Goal: Task Accomplishment & Management: Use online tool/utility

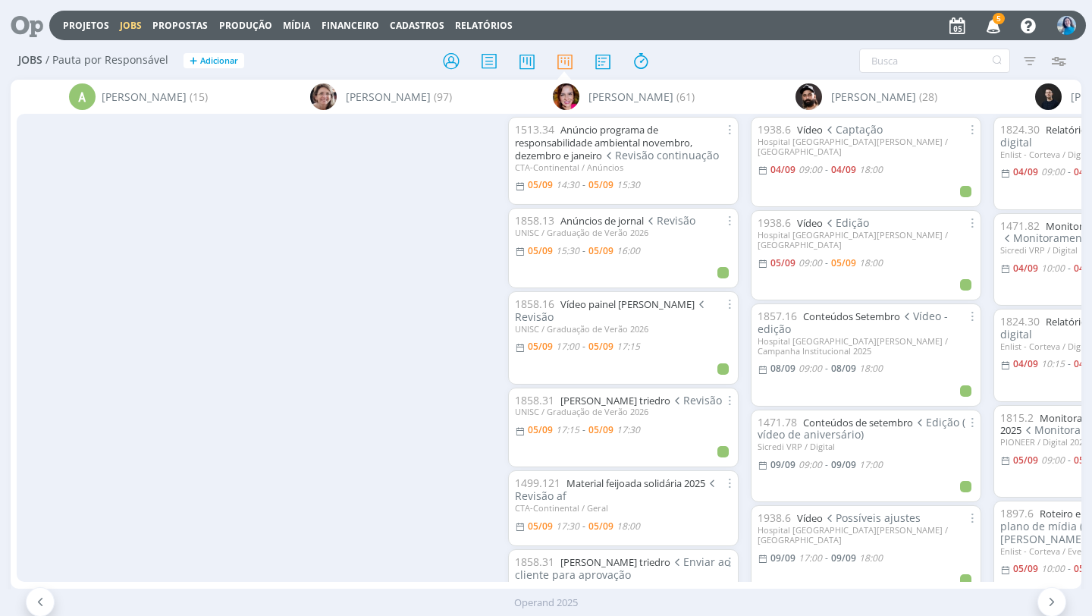
scroll to position [0, 694]
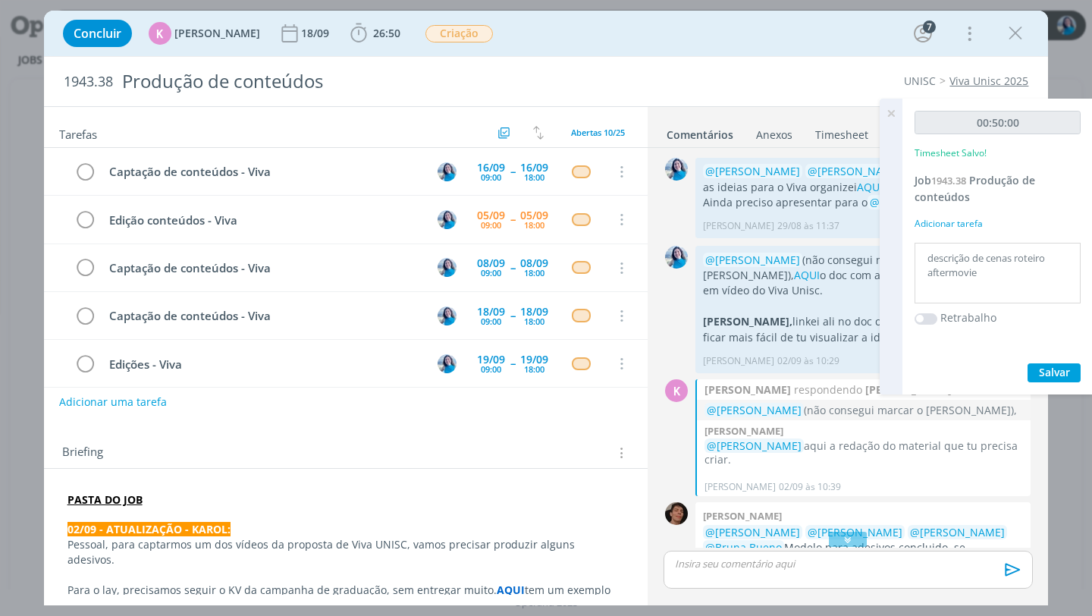
scroll to position [11, 0]
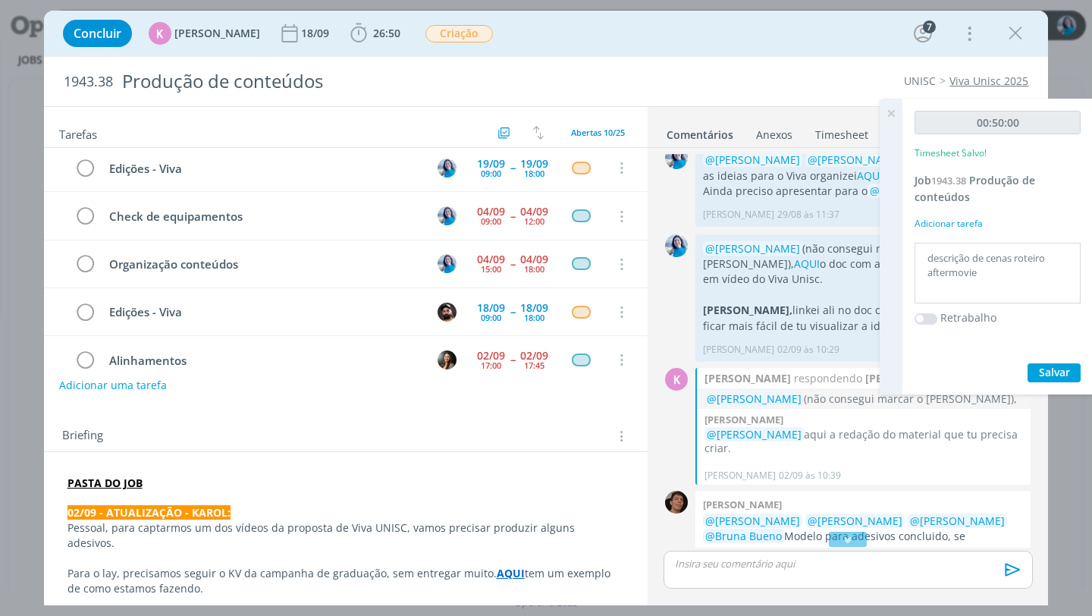
click at [84, 481] on strong "PASTA DO JOB" at bounding box center [104, 482] width 75 height 14
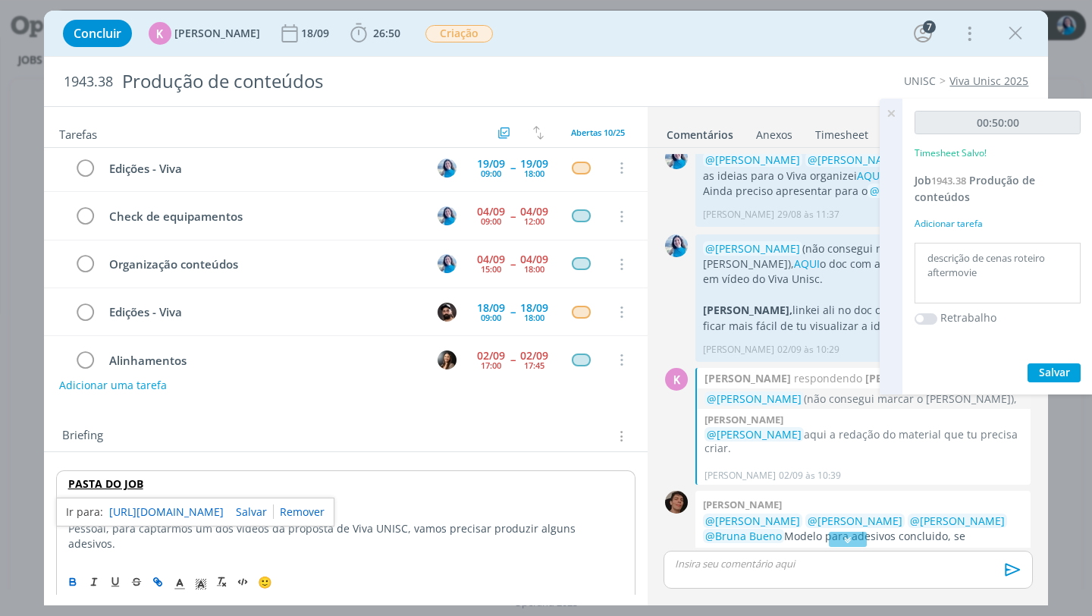
click at [202, 514] on link "https://sobeae.sharepoint.com/:f:/s/SOBEAE/EvhDPTIUOaJIsPqfuF7XBu4B0WmY3fooNgUc…" at bounding box center [166, 512] width 114 height 20
click at [889, 115] on icon at bounding box center [890, 114] width 27 height 30
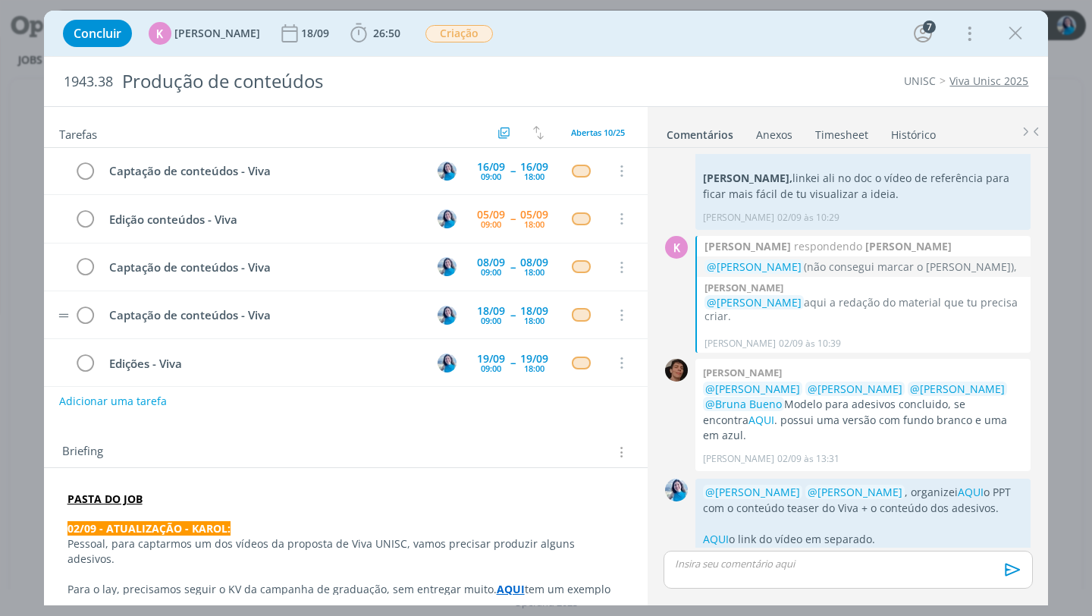
scroll to position [0, 0]
click at [370, 35] on b "26:50" at bounding box center [386, 33] width 33 height 11
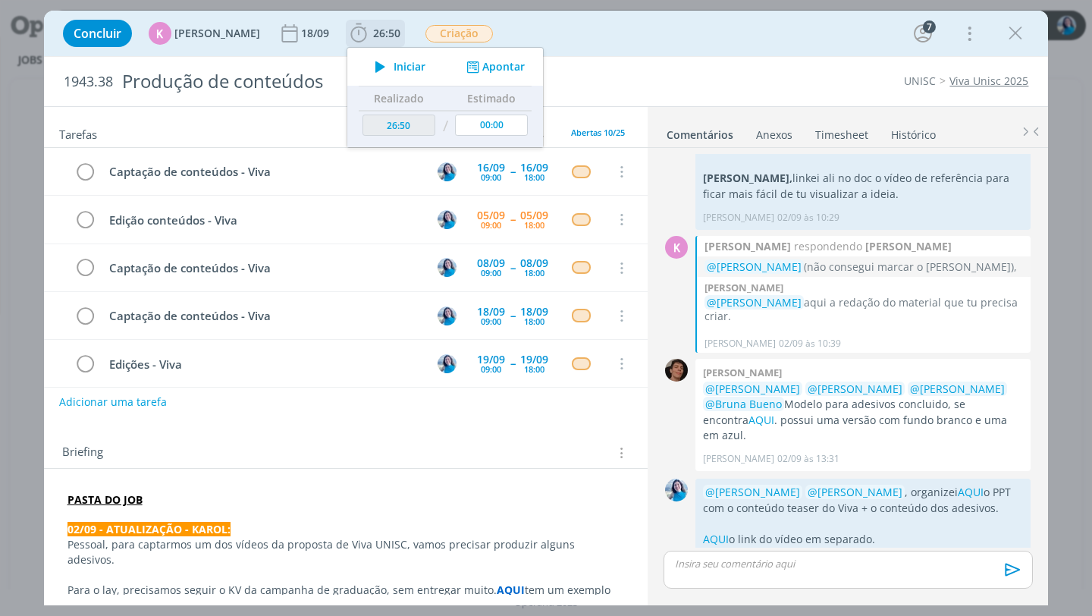
click at [368, 67] on icon "dialog" at bounding box center [380, 67] width 27 height 20
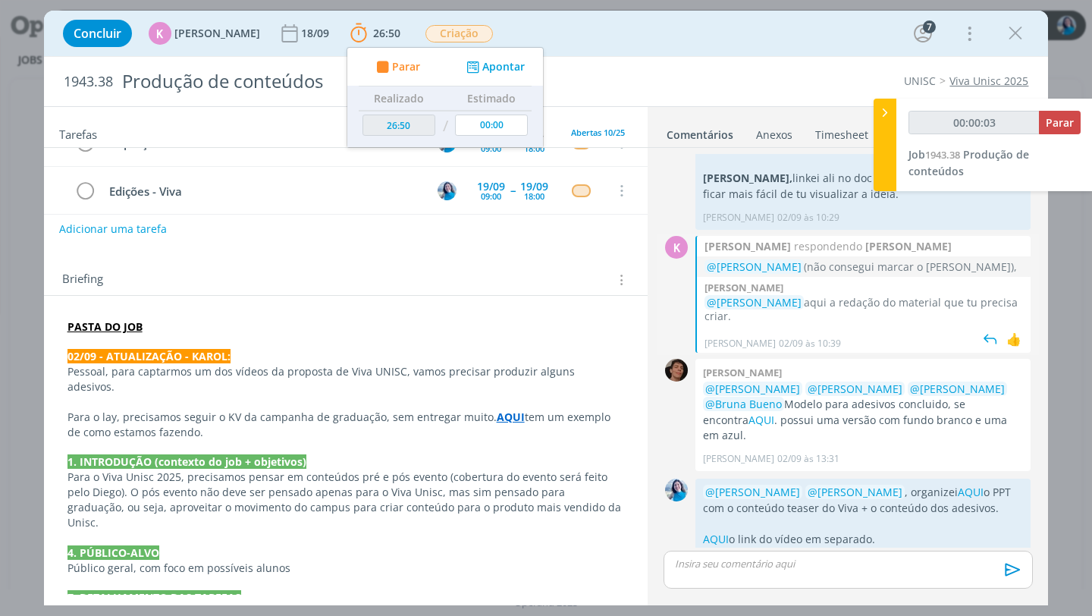
scroll to position [209, 0]
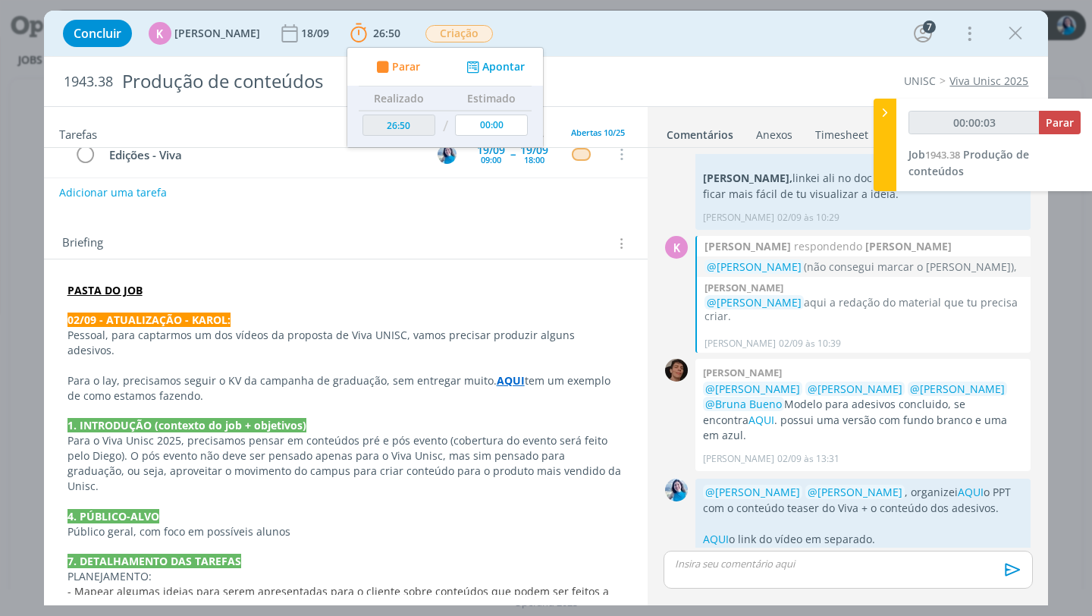
type input "00:00:04"
click at [885, 124] on div at bounding box center [884, 145] width 23 height 92
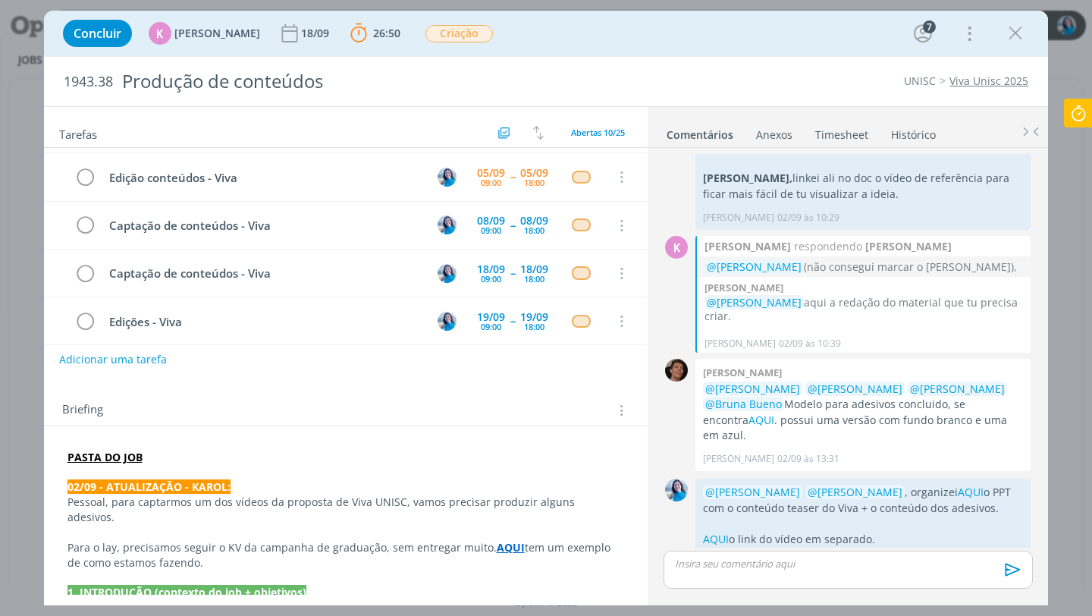
scroll to position [0, 0]
